Goal: Information Seeking & Learning: Learn about a topic

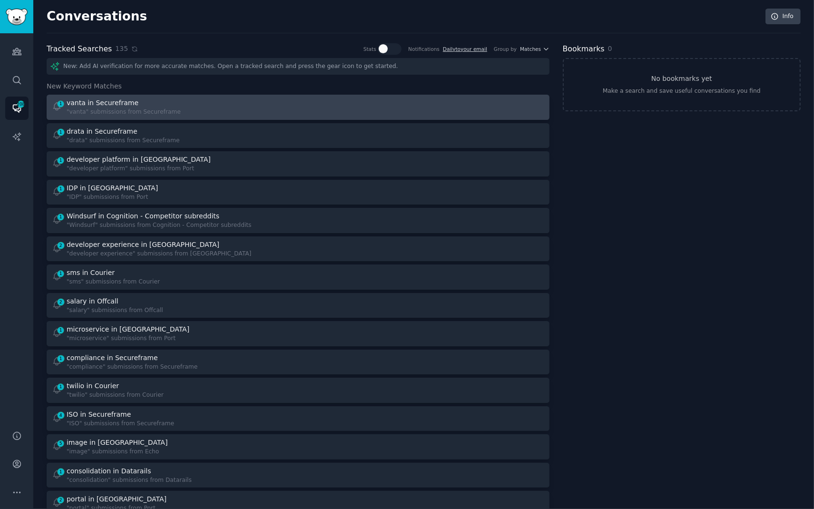
click at [323, 103] on div at bounding box center [424, 107] width 240 height 19
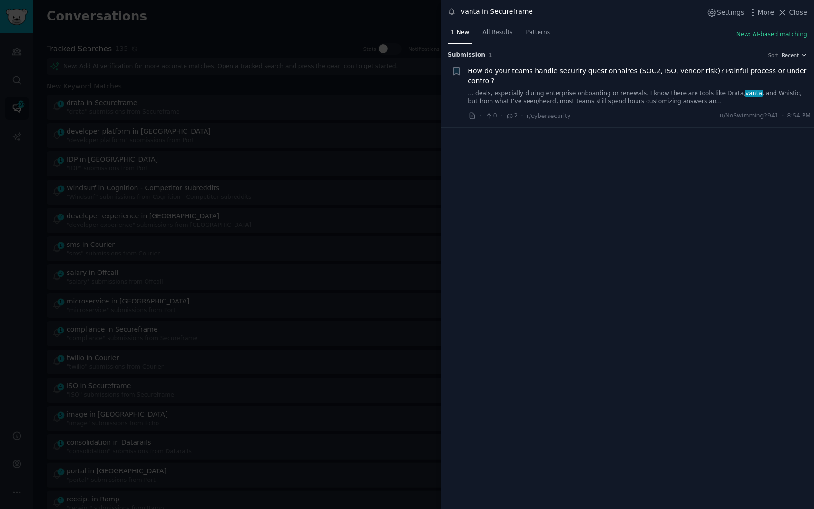
click at [629, 98] on link "... deals, especially during enterprise onboarding or renewals. I know there ar…" at bounding box center [639, 97] width 343 height 17
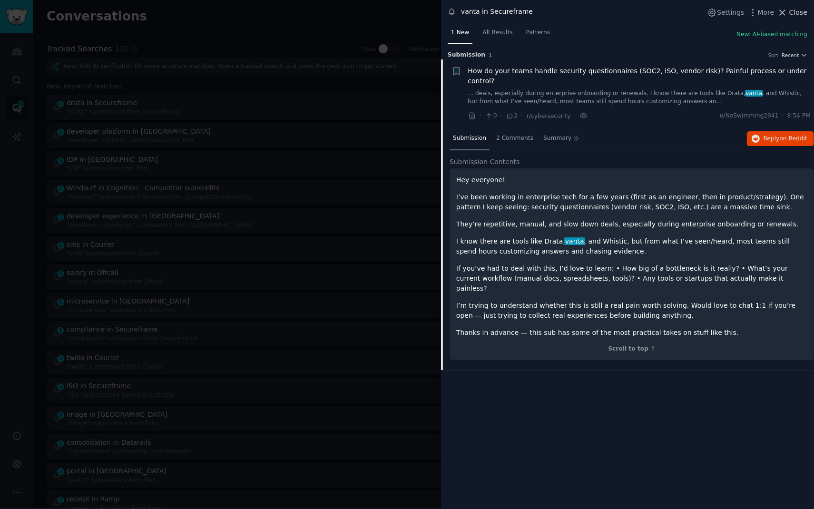
click at [796, 15] on span "Close" at bounding box center [798, 13] width 18 height 10
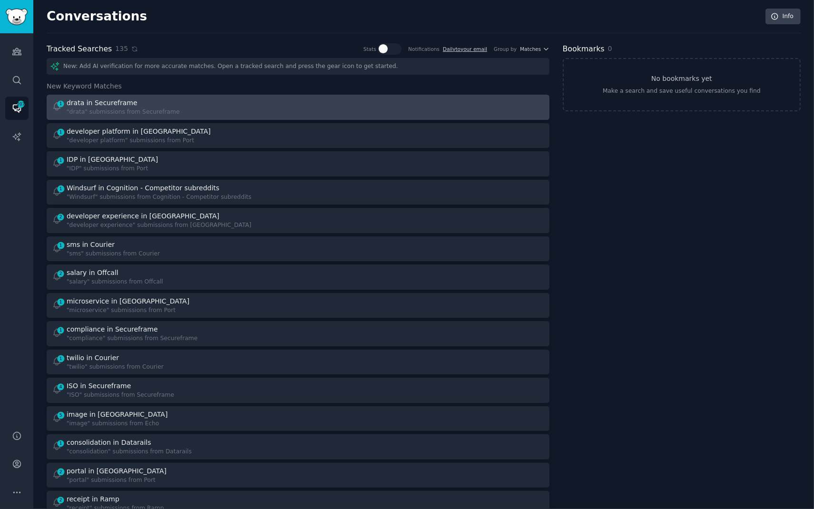
click at [185, 98] on div "1 drata in Secureframe "drata" submissions from Secureframe" at bounding box center [172, 107] width 240 height 19
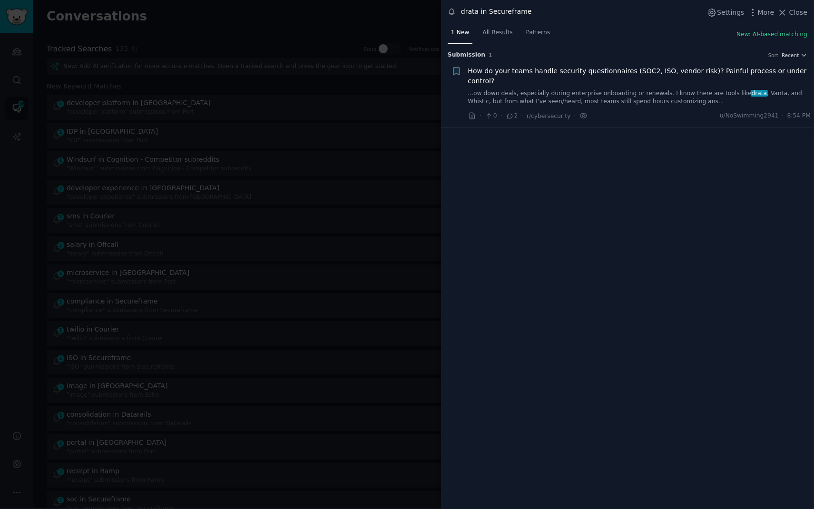
click at [712, 88] on div "How do your teams handle security questionnaires (SOC2, ISO, vendor risk)? Pain…" at bounding box center [639, 86] width 343 height 40
click at [711, 90] on link "...ow down deals, especially during enterprise onboarding or renewals. I know t…" at bounding box center [639, 97] width 343 height 17
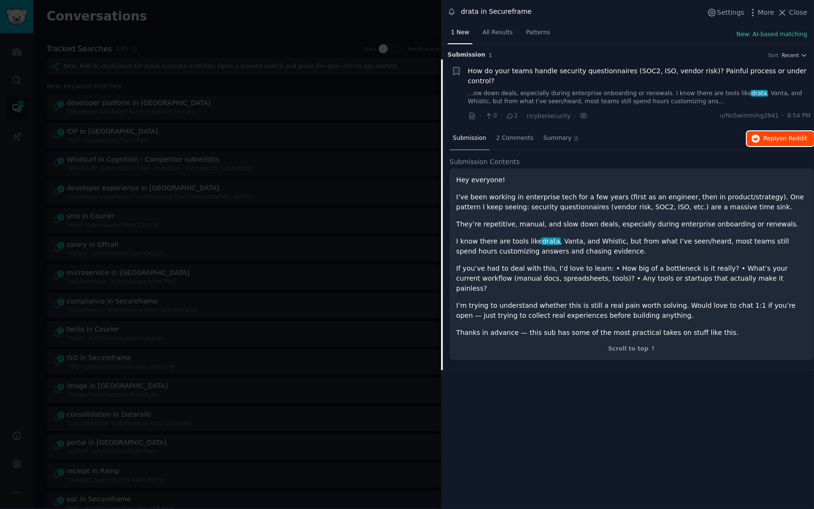
click at [760, 145] on button "Reply on Reddit" at bounding box center [780, 138] width 67 height 15
click at [794, 11] on span "Close" at bounding box center [798, 13] width 18 height 10
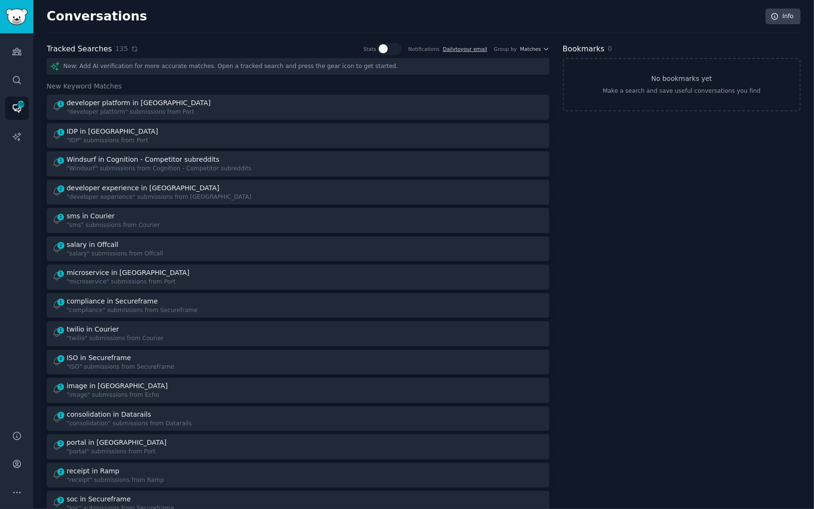
click at [133, 47] on icon at bounding box center [134, 49] width 7 height 7
